Goal: Information Seeking & Learning: Compare options

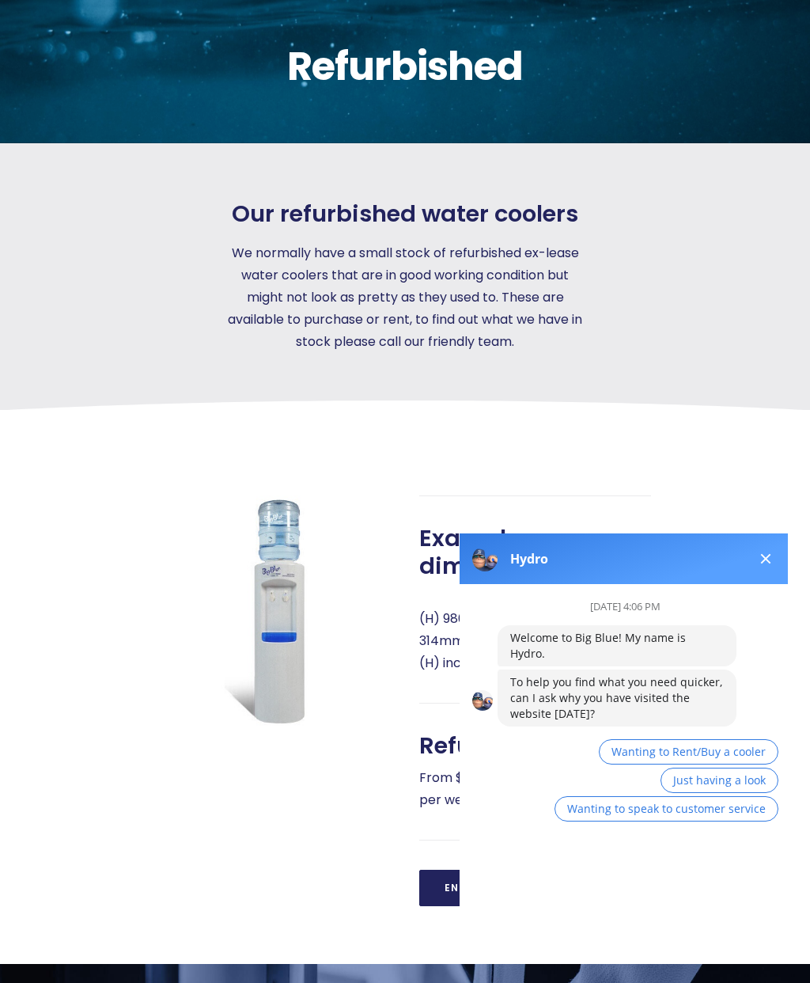
click at [765, 554] on button at bounding box center [766, 558] width 19 height 19
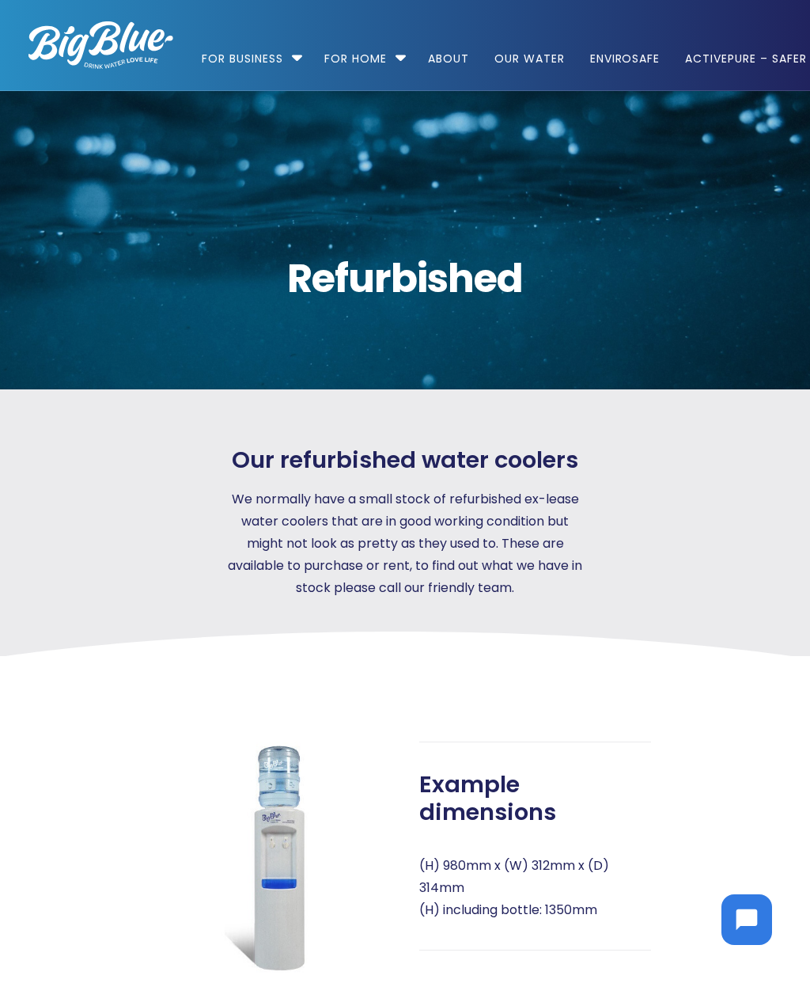
click at [292, 52] on link "For Business" at bounding box center [248, 51] width 93 height 102
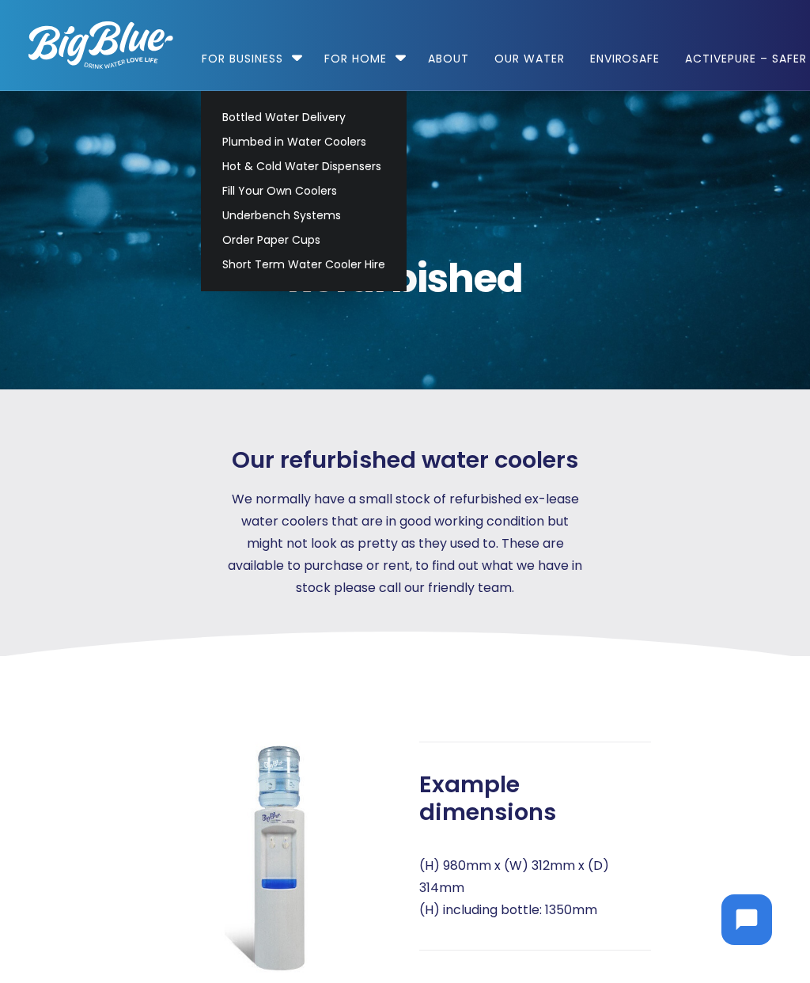
click at [236, 114] on link "Bottled Water Delivery" at bounding box center [303, 117] width 177 height 25
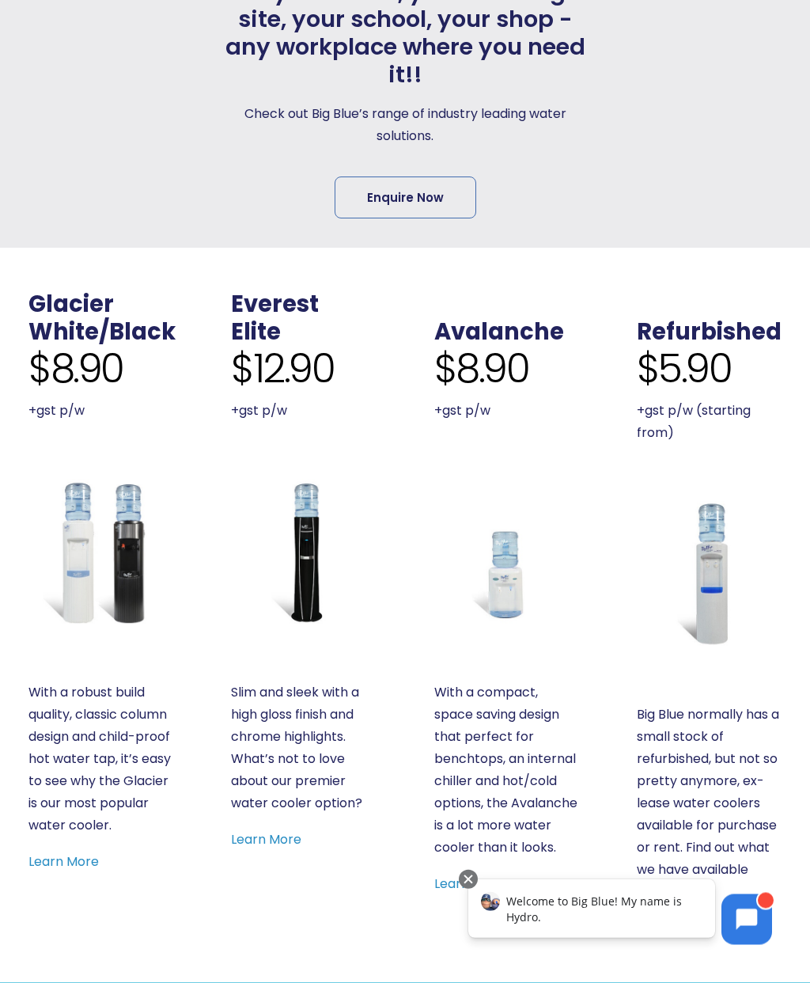
scroll to position [562, 0]
click at [291, 560] on img at bounding box center [303, 551] width 145 height 145
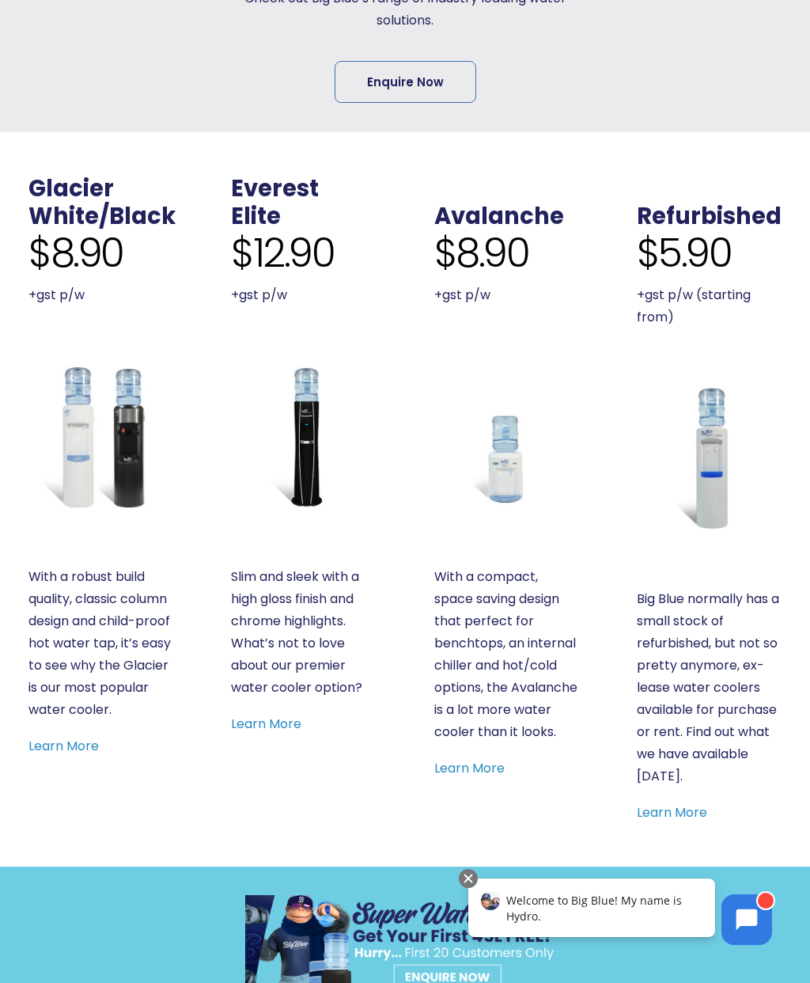
scroll to position [670, 0]
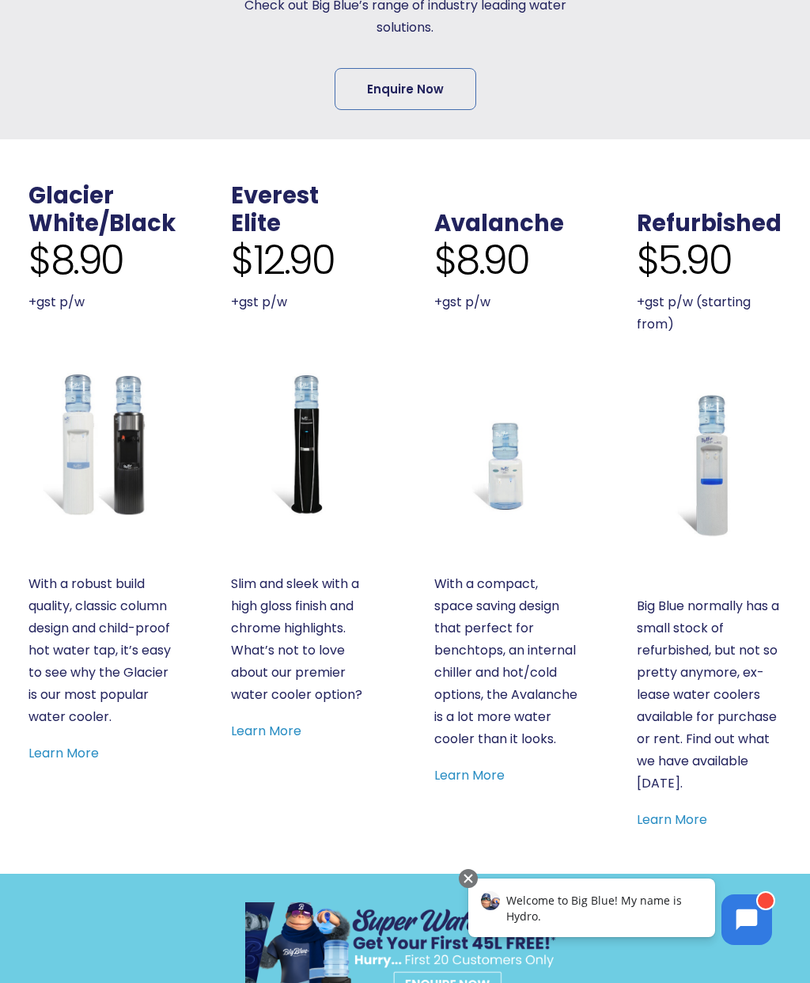
click at [84, 424] on img at bounding box center [100, 442] width 145 height 145
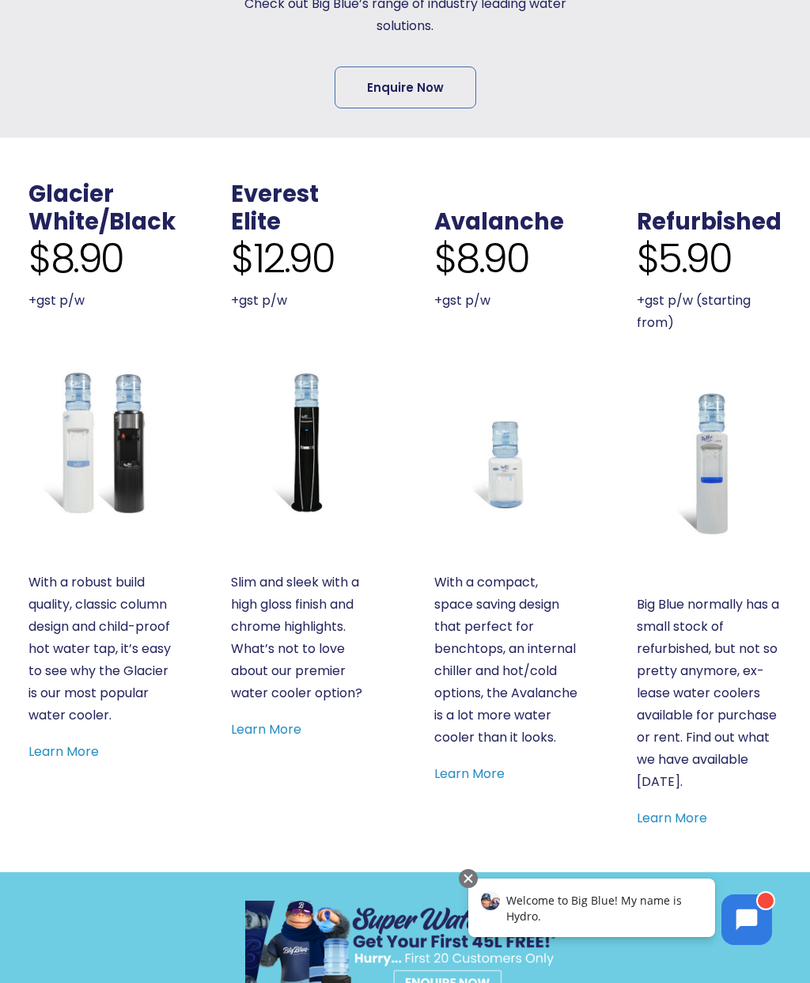
scroll to position [671, 0]
click at [498, 476] on img at bounding box center [506, 442] width 145 height 145
click at [294, 440] on img at bounding box center [303, 441] width 145 height 145
click at [79, 521] on div "Glacier White/Black $8.90 +gst p/w With a robust build quality, classic column …" at bounding box center [100, 471] width 145 height 582
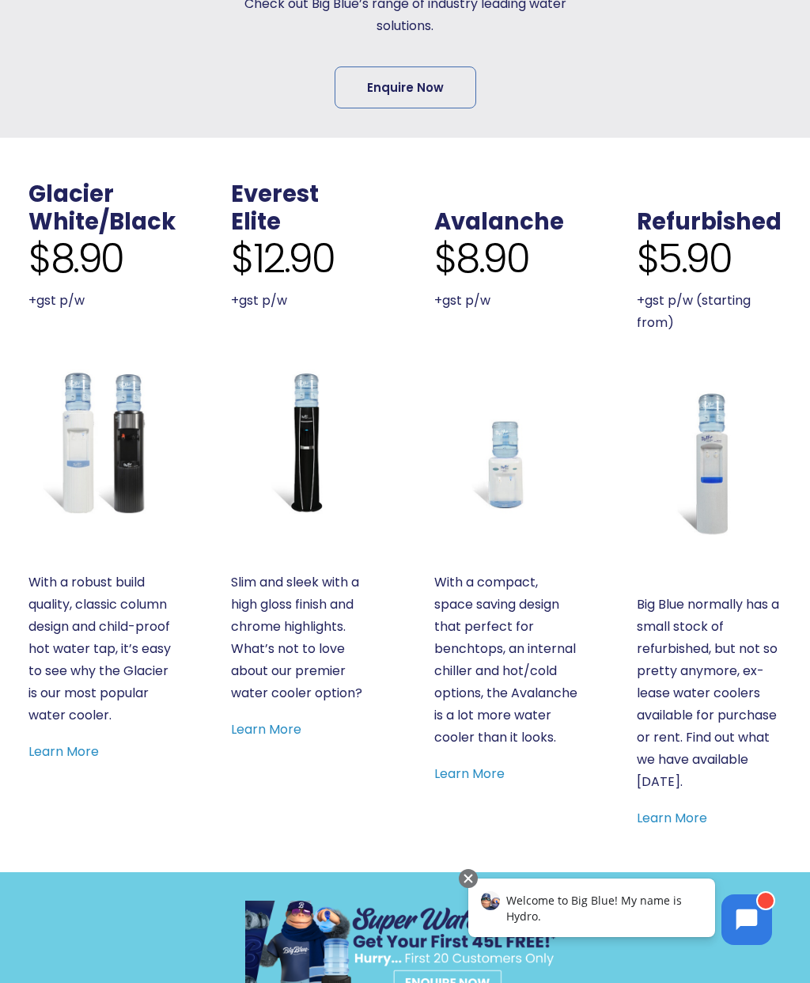
click at [69, 439] on img at bounding box center [100, 441] width 145 height 145
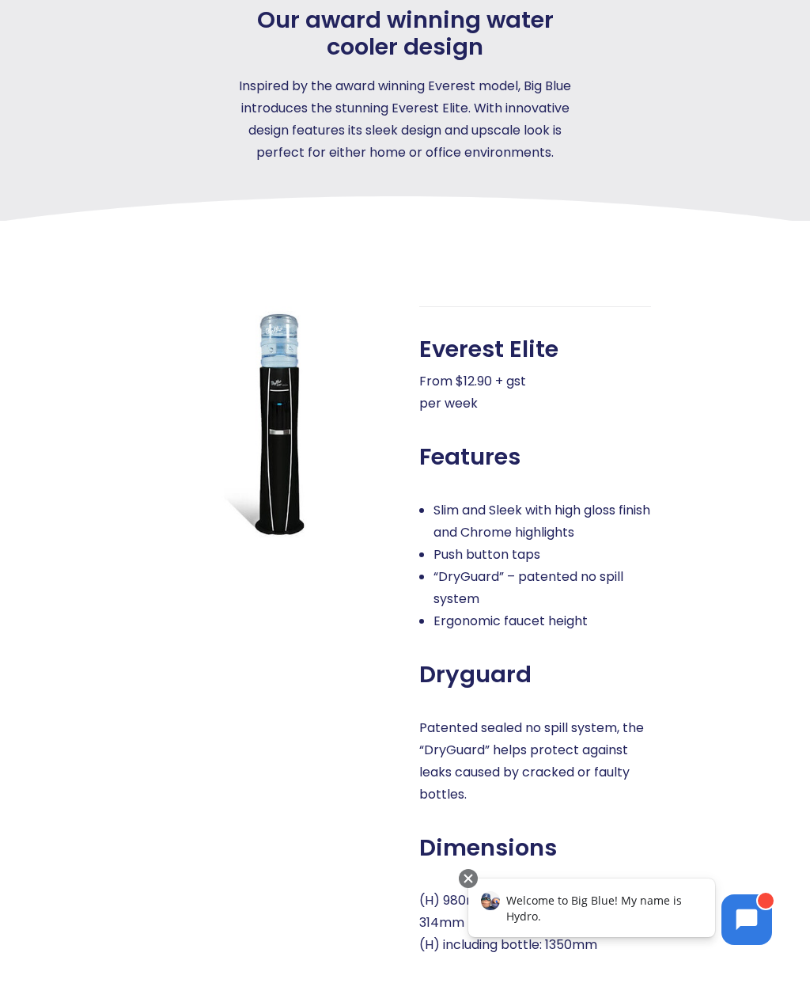
scroll to position [433, 0]
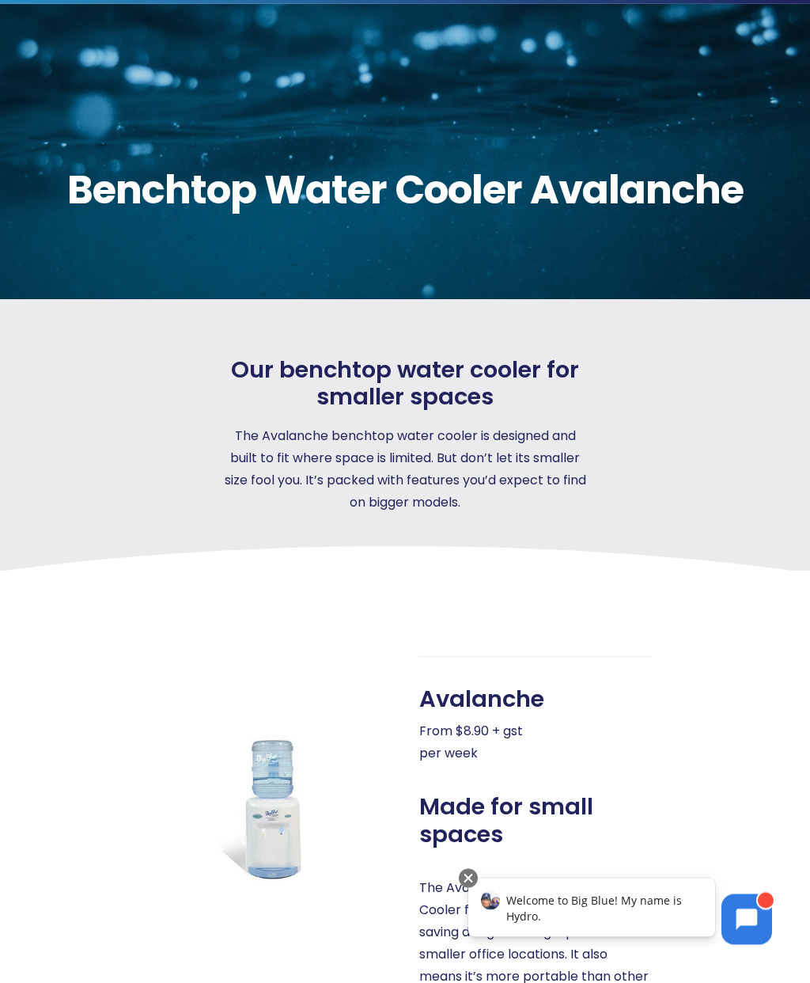
scroll to position [55, 0]
